Goal: Task Accomplishment & Management: Manage account settings

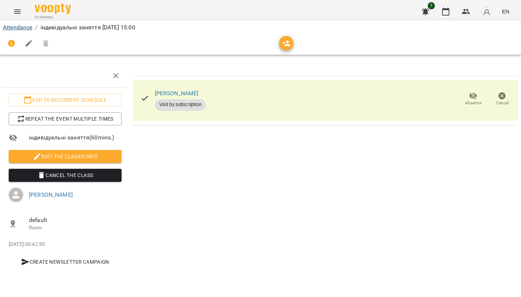
click at [22, 28] on link "Attendance" at bounding box center [17, 27] width 29 height 7
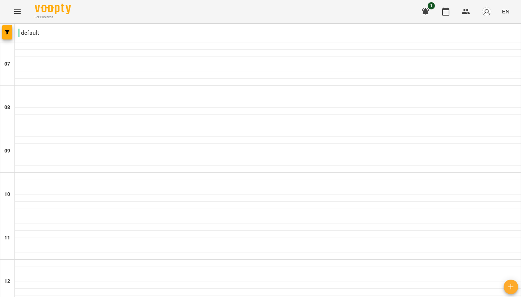
scroll to position [301, 0]
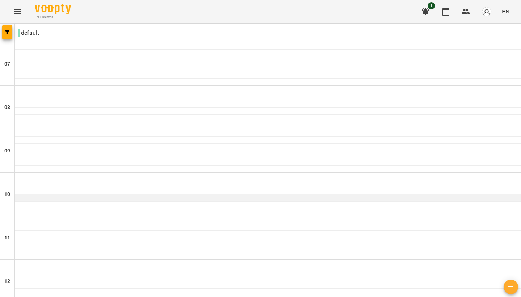
scroll to position [489, 0]
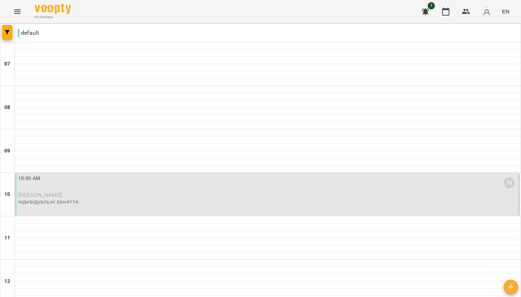
click at [185, 178] on div "10:00 AM [PERSON_NAME]" at bounding box center [268, 182] width 500 height 17
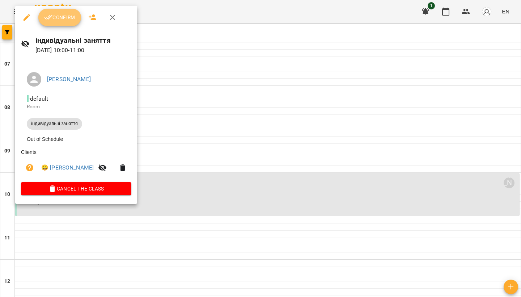
click at [61, 22] on button "Confirm" at bounding box center [59, 17] width 43 height 17
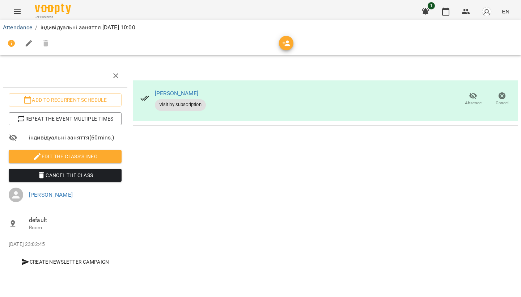
click at [18, 29] on link "Attendance" at bounding box center [17, 27] width 29 height 7
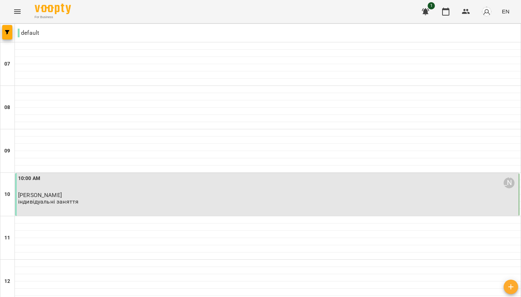
scroll to position [349, 0]
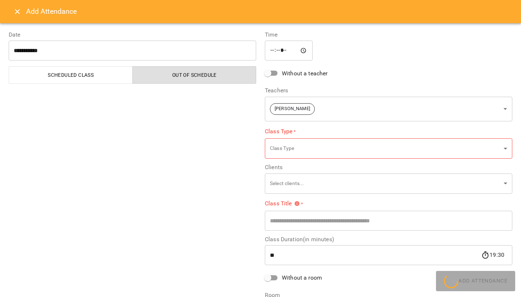
type input "**********"
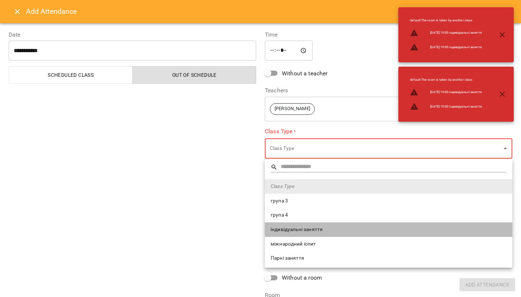
click at [317, 228] on span "індивідуальні заняття" at bounding box center [389, 229] width 236 height 7
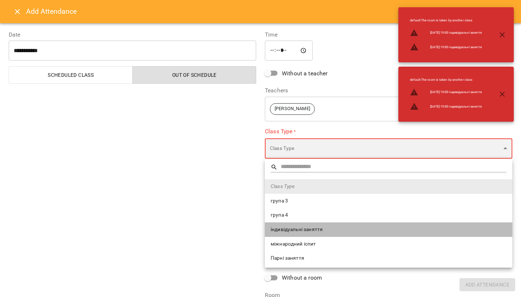
type input "**********"
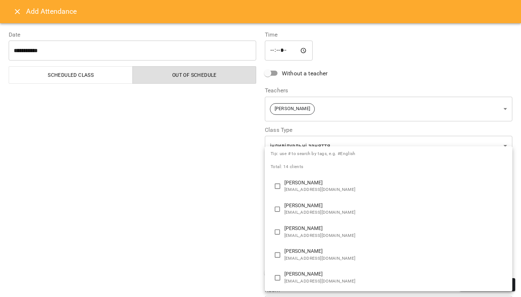
scroll to position [34, 0]
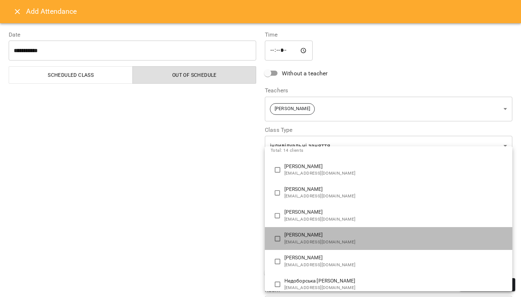
click at [332, 240] on span "[EMAIL_ADDRESS][DOMAIN_NAME]" at bounding box center [396, 242] width 222 height 7
type input "**********"
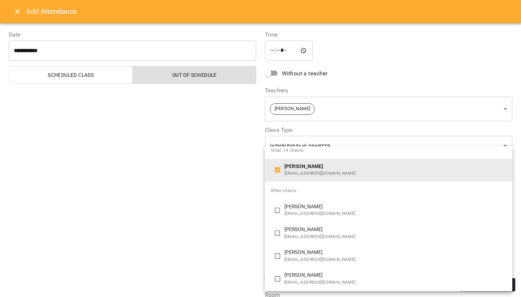
click at [229, 228] on div at bounding box center [260, 148] width 521 height 297
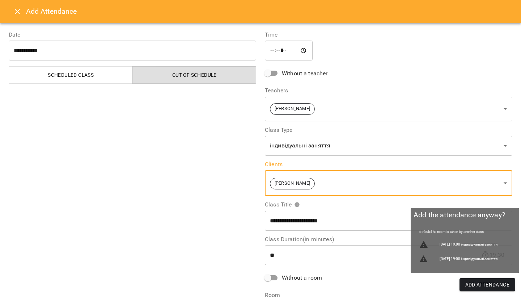
click at [468, 282] on span "Add Attendance" at bounding box center [488, 284] width 45 height 9
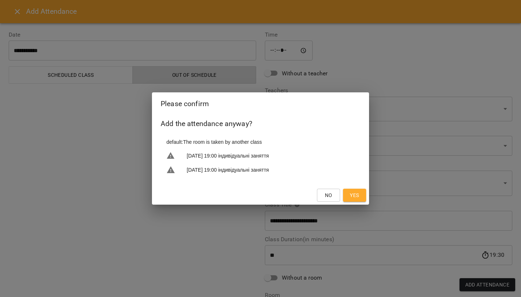
click at [356, 195] on span "Yes" at bounding box center [354, 195] width 9 height 9
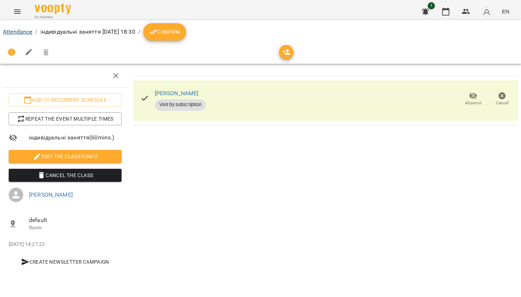
click at [25, 30] on link "Attendance" at bounding box center [17, 31] width 29 height 7
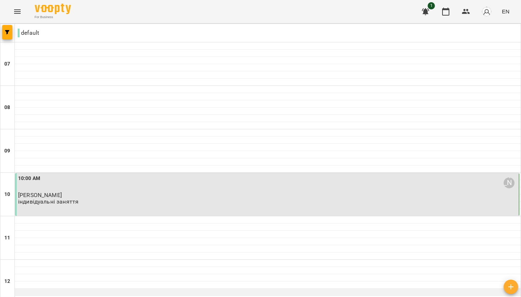
scroll to position [475, 0]
